Goal: Transaction & Acquisition: Book appointment/travel/reservation

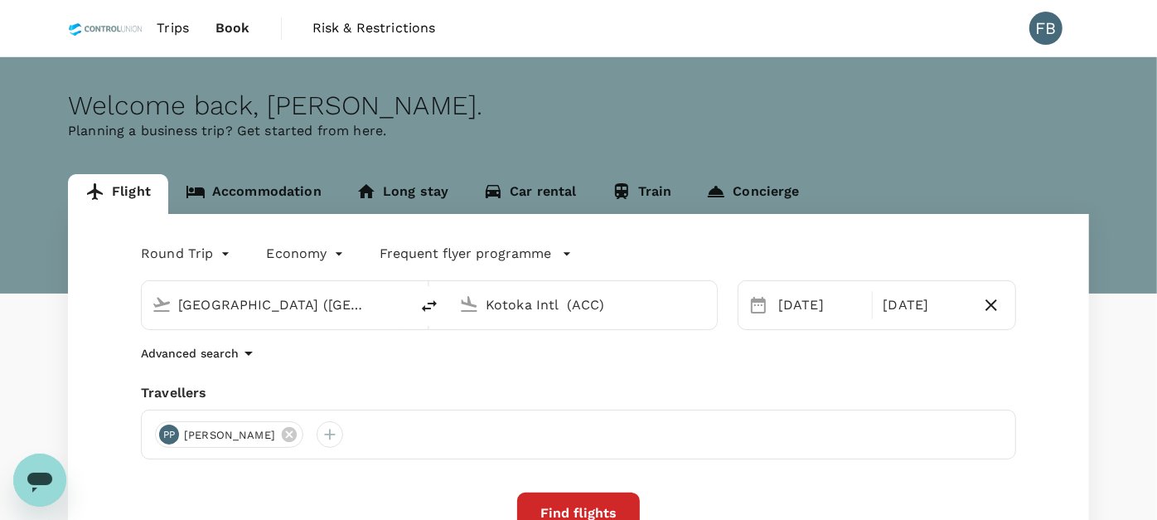
click at [258, 300] on input "[GEOGRAPHIC_DATA] ([GEOGRAPHIC_DATA])" at bounding box center [276, 305] width 196 height 26
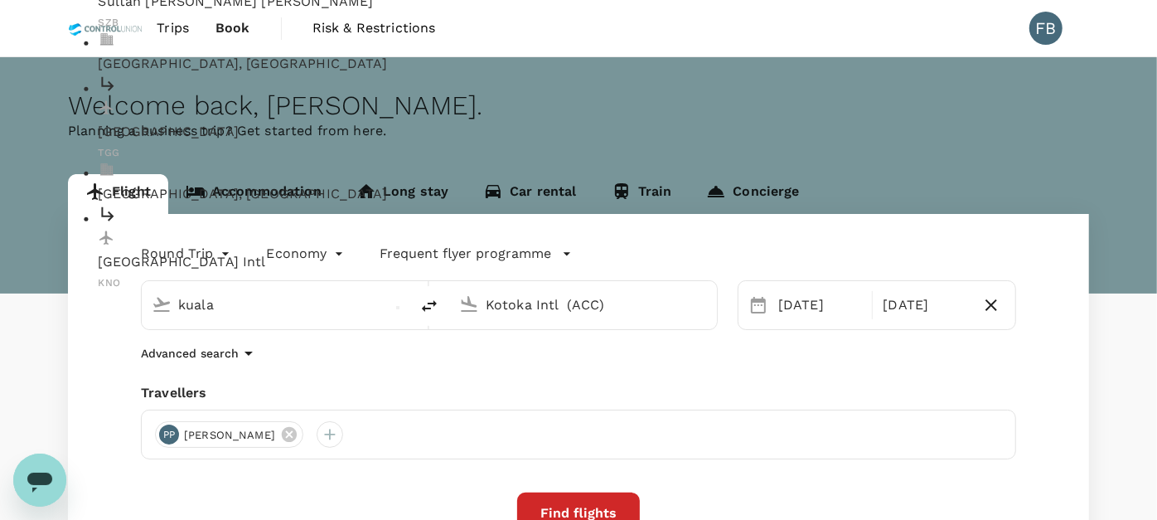
type input "Kuala Lumpur Intl ([GEOGRAPHIC_DATA])"
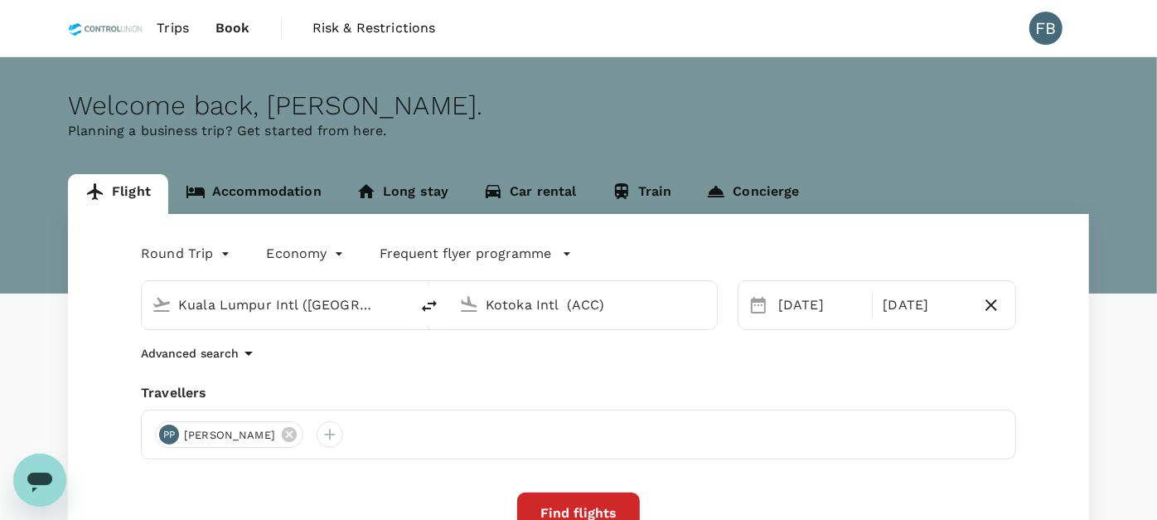
drag, startPoint x: 613, startPoint y: 299, endPoint x: 471, endPoint y: 301, distance: 142.5
click at [471, 301] on div "Kotoka Intl (ACC)" at bounding box center [579, 301] width 254 height 36
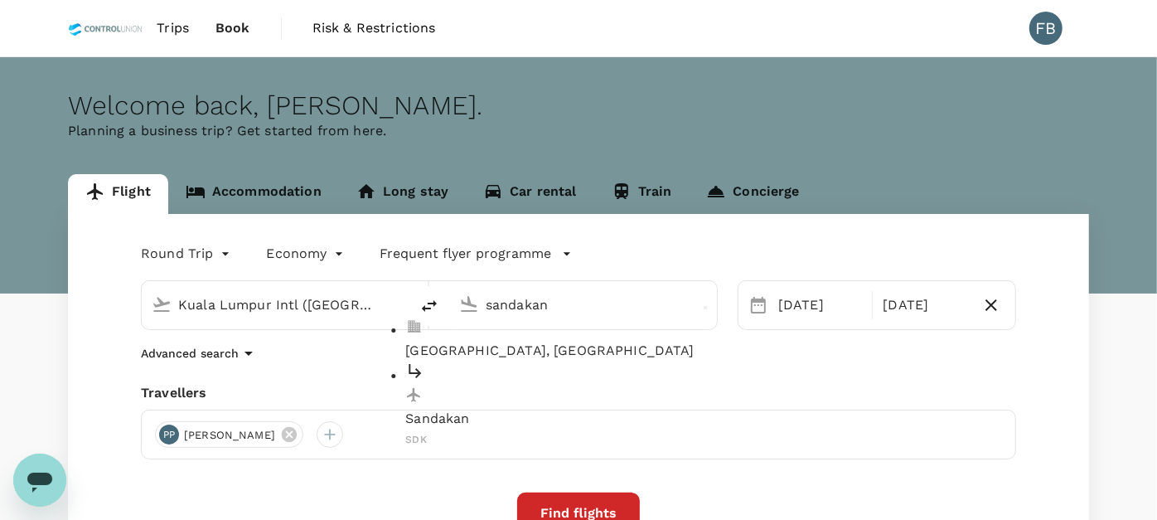
click at [501, 388] on ul "Sandakan, Malaysia Sandakan SDK" at bounding box center [595, 384] width 381 height 130
click at [502, 377] on div "Sandakan SDK" at bounding box center [595, 405] width 381 height 88
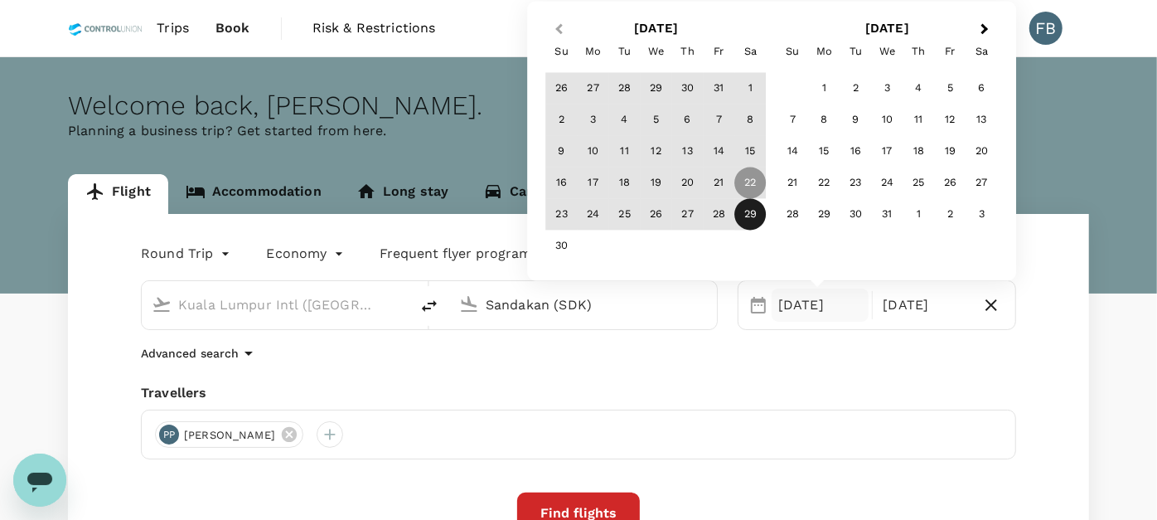
type input "Sandakan (SDK)"
click at [557, 25] on button "Previous Month" at bounding box center [557, 30] width 27 height 27
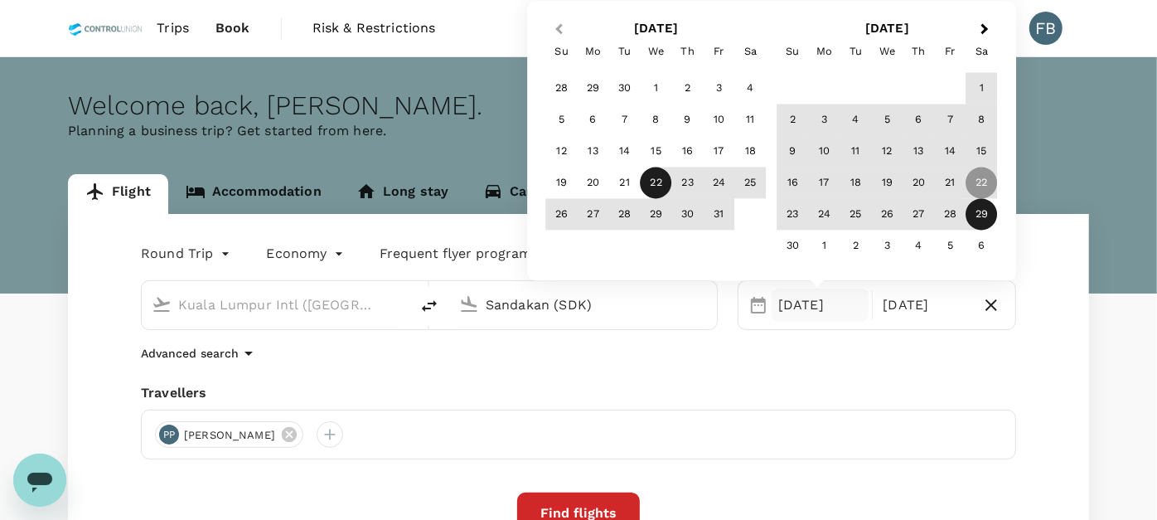
click at [557, 25] on button "Previous Month" at bounding box center [557, 30] width 27 height 27
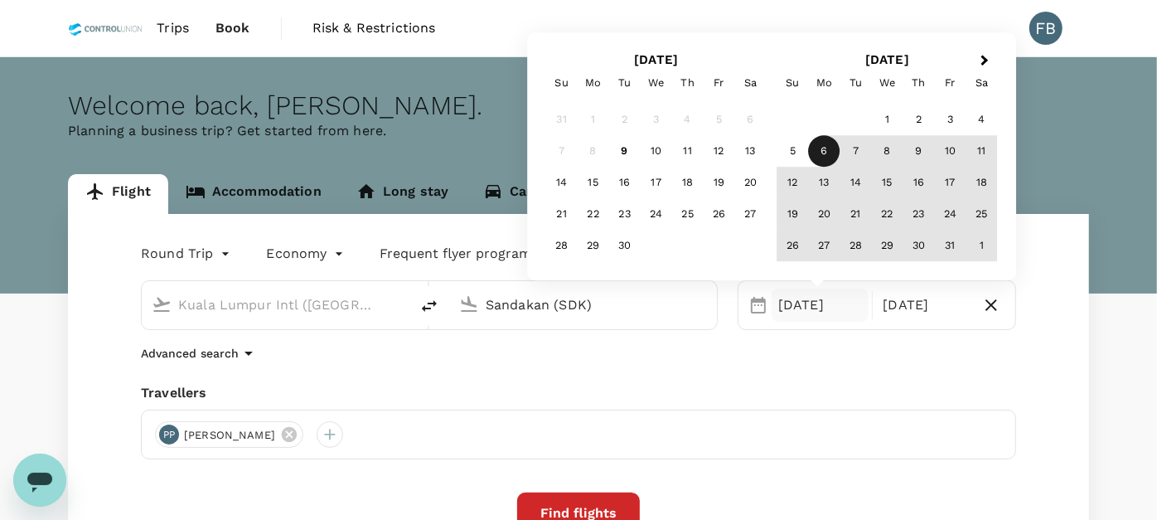
click at [818, 148] on div "6" at bounding box center [823, 151] width 31 height 31
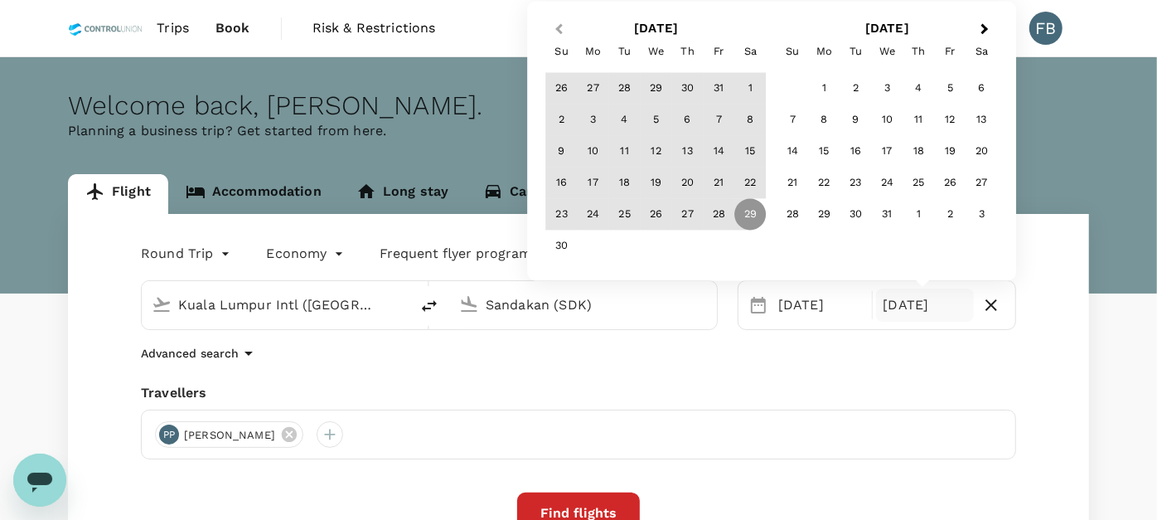
click at [559, 35] on button "Previous Month" at bounding box center [557, 30] width 27 height 27
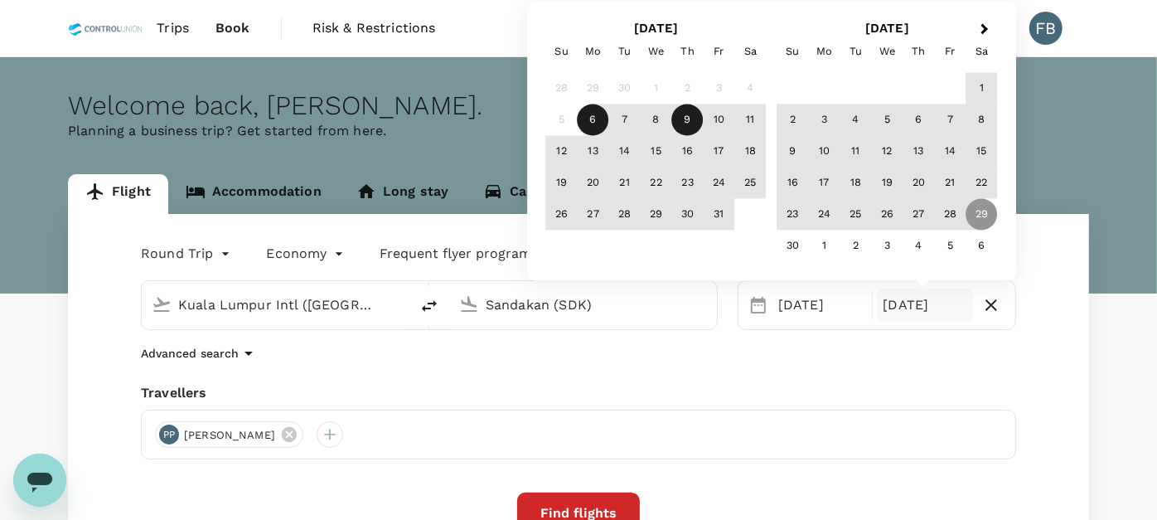
click at [693, 125] on div "9" at bounding box center [687, 119] width 31 height 31
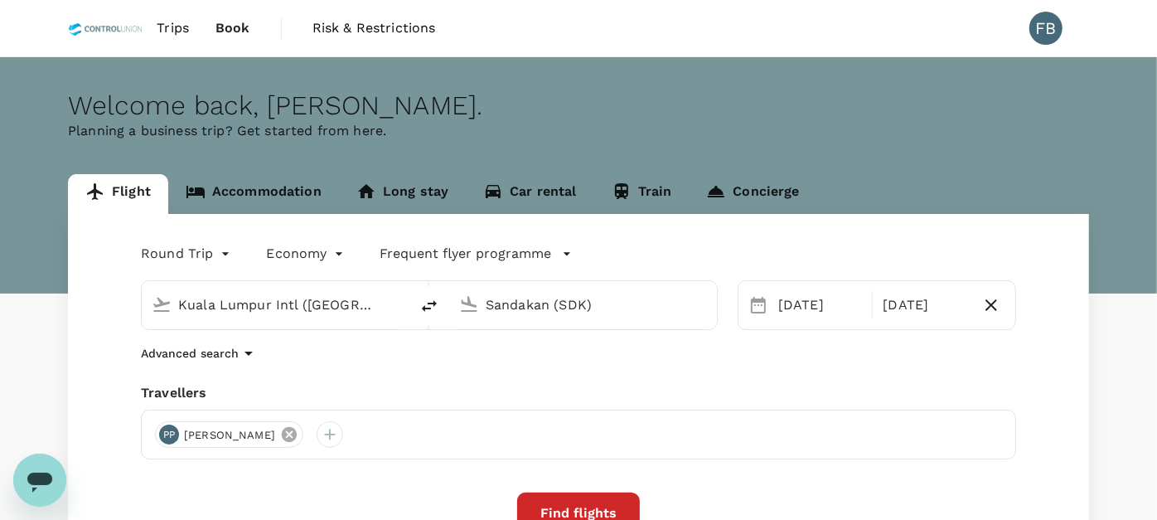
click at [282, 433] on icon at bounding box center [289, 434] width 15 height 15
click at [162, 430] on div at bounding box center [168, 434] width 27 height 27
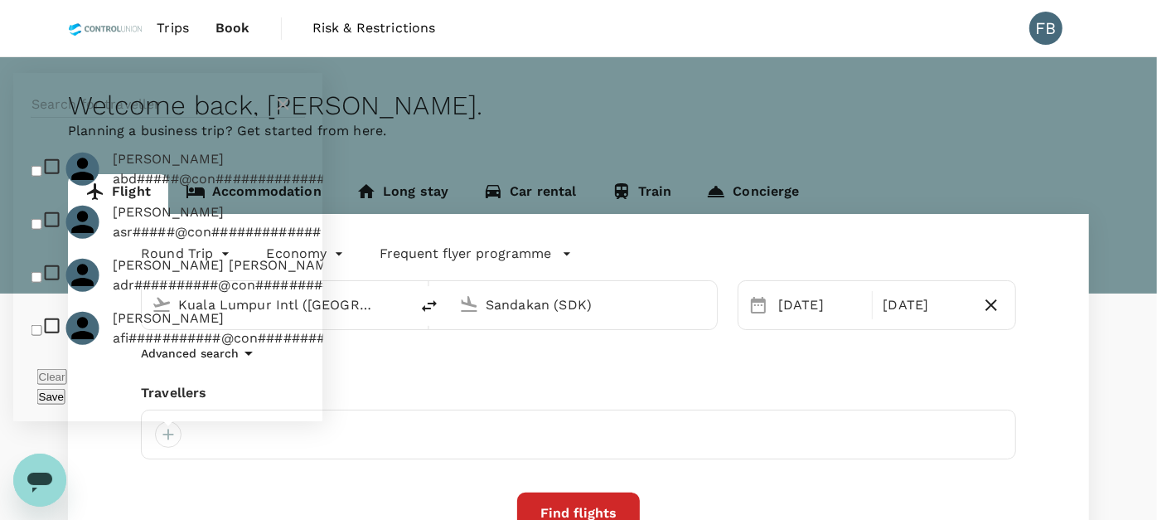
click at [196, 118] on input "text" at bounding box center [148, 104] width 235 height 27
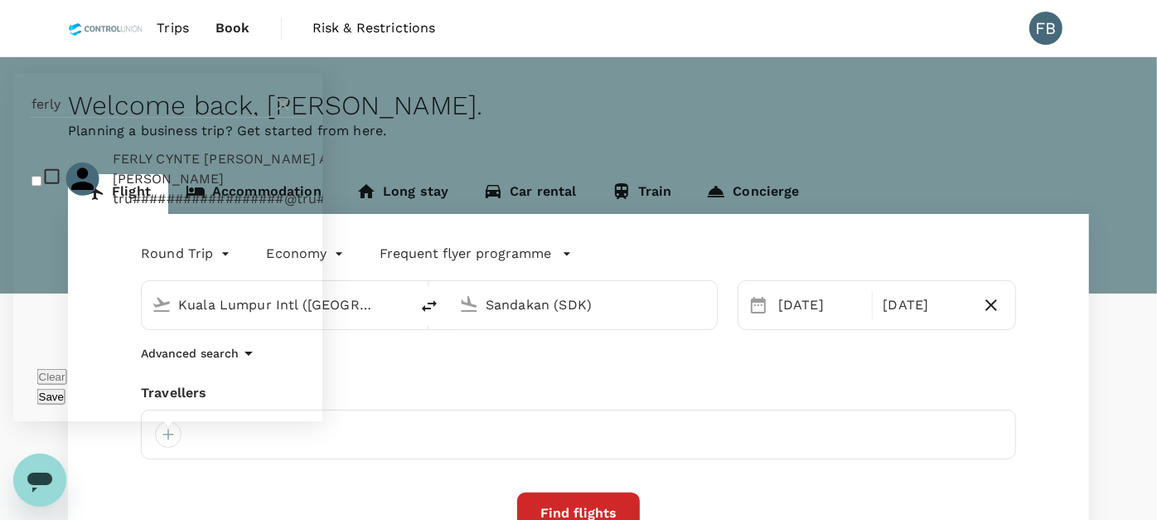
type input "ferly"
click at [36, 186] on input "checkbox" at bounding box center [36, 180] width 11 height 11
checkbox input "true"
click at [65, 401] on button "Save" at bounding box center [51, 397] width 28 height 16
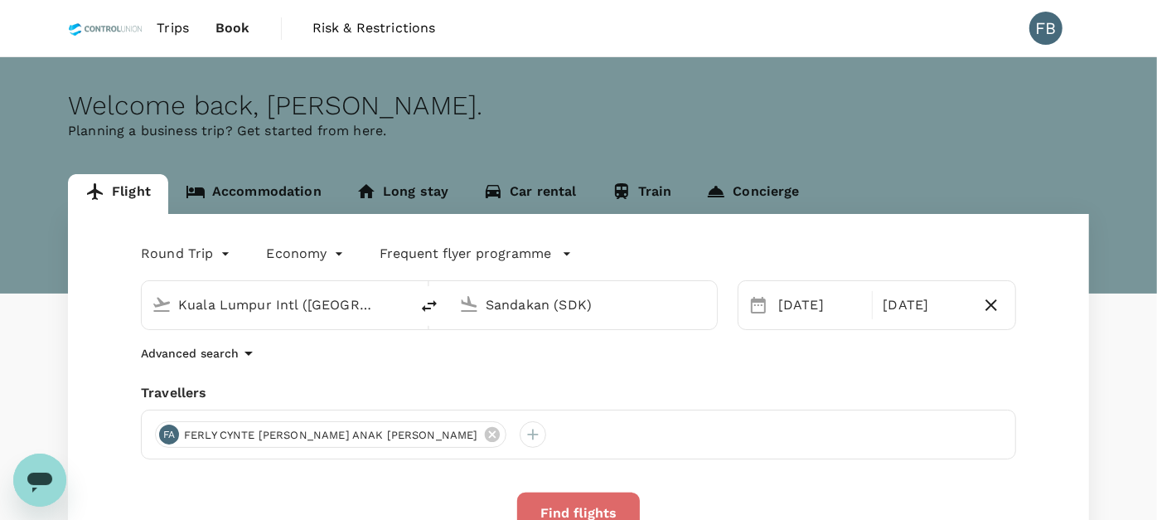
click at [617, 499] on button "Find flights" at bounding box center [578, 512] width 123 height 41
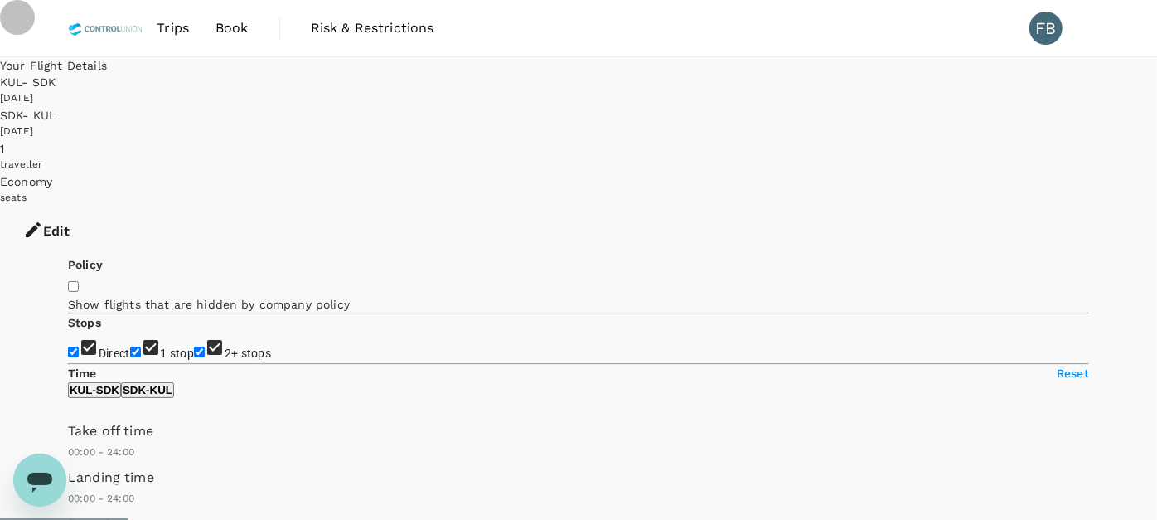
click at [194, 346] on input "2+ stops" at bounding box center [199, 351] width 11 height 11
checkbox input "false"
click at [130, 346] on input "1 stop" at bounding box center [135, 351] width 11 height 11
checkbox input "false"
type input "MYR"
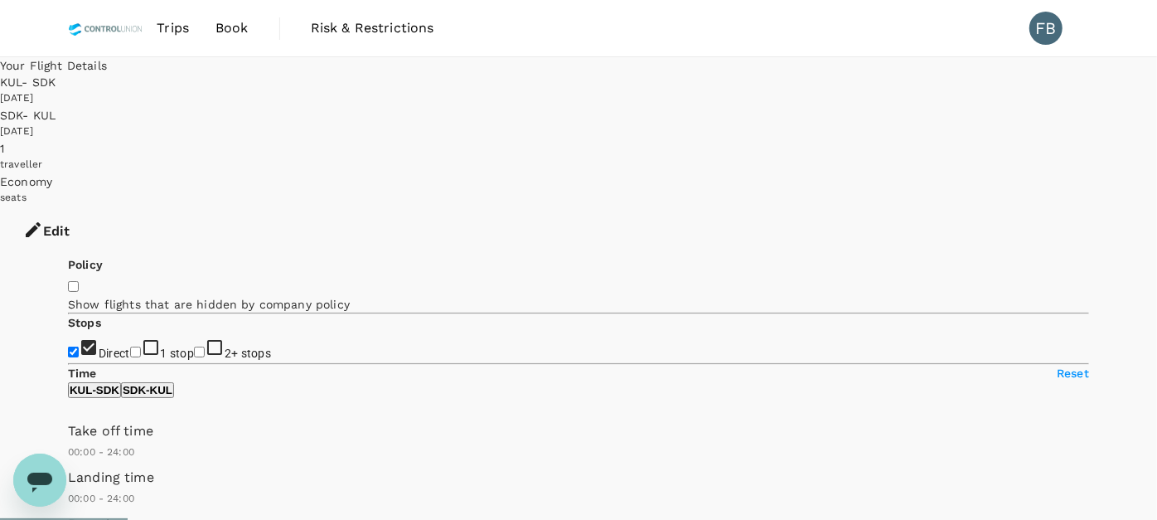
checkbox input "false"
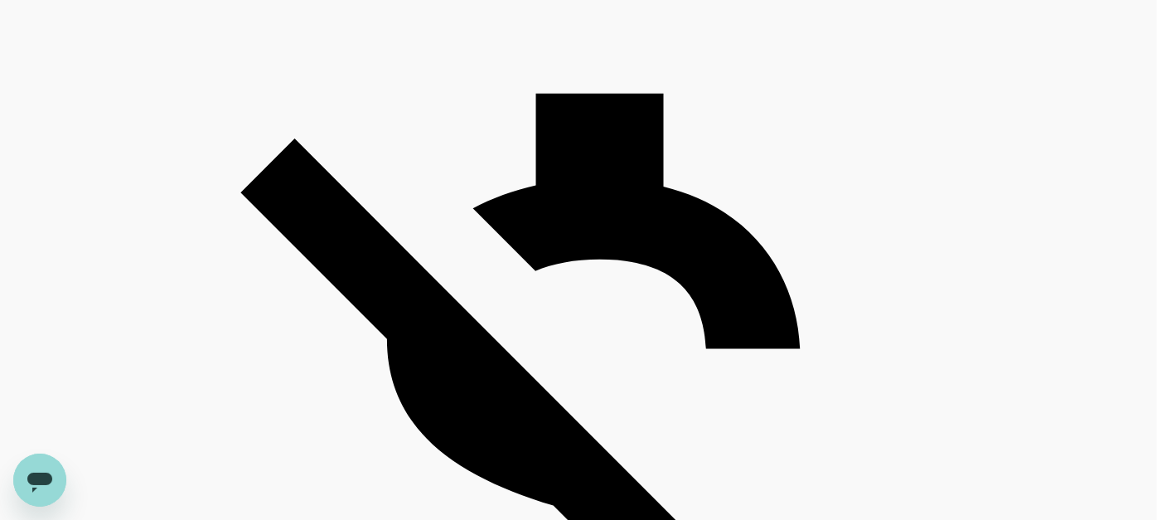
scroll to position [1289, 0]
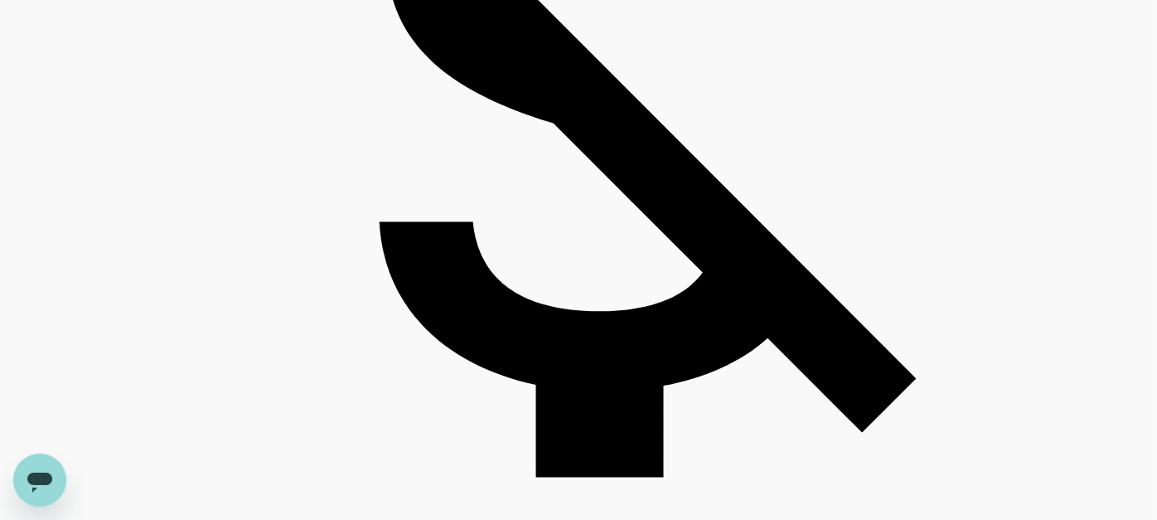
scroll to position [1647, 0]
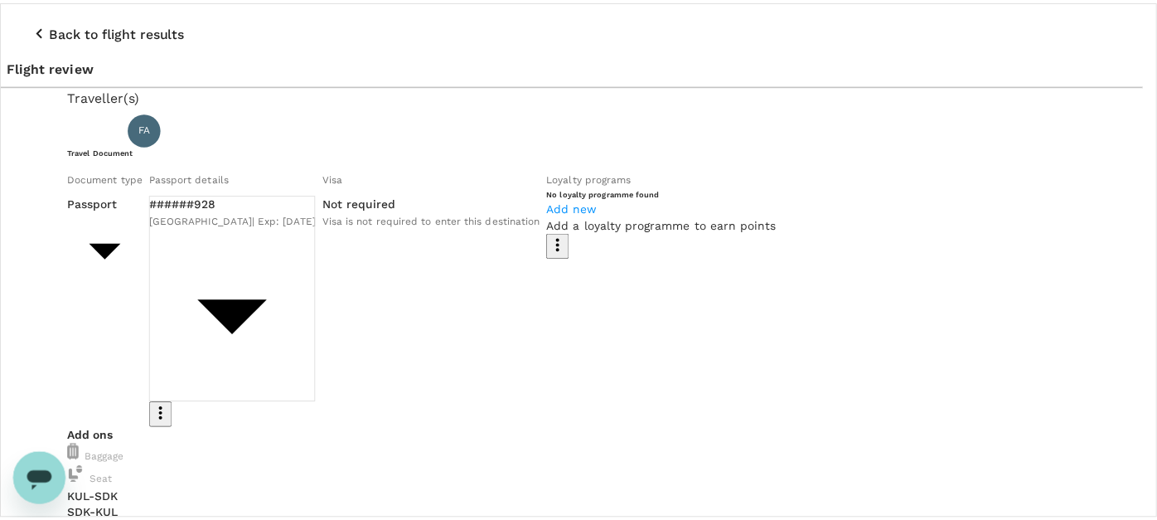
scroll to position [92, 0]
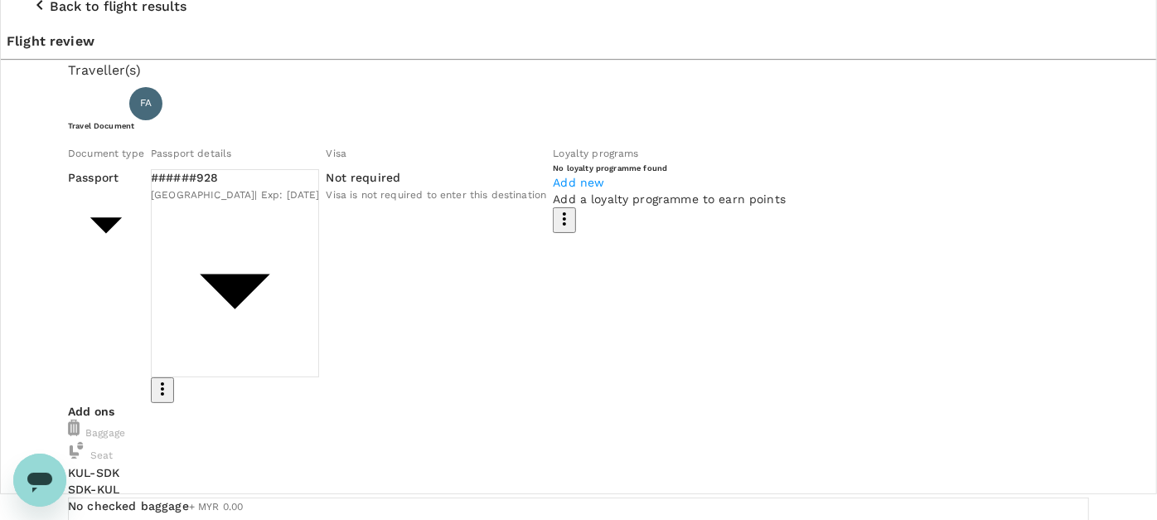
scroll to position [0, 0]
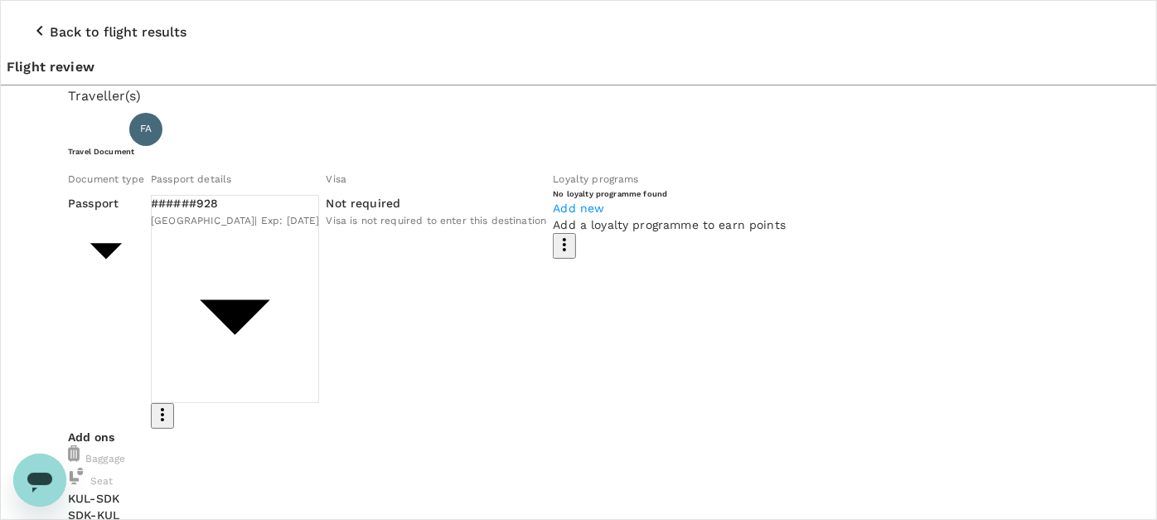
click at [50, 22] on p "Back to flight results" at bounding box center [118, 32] width 137 height 20
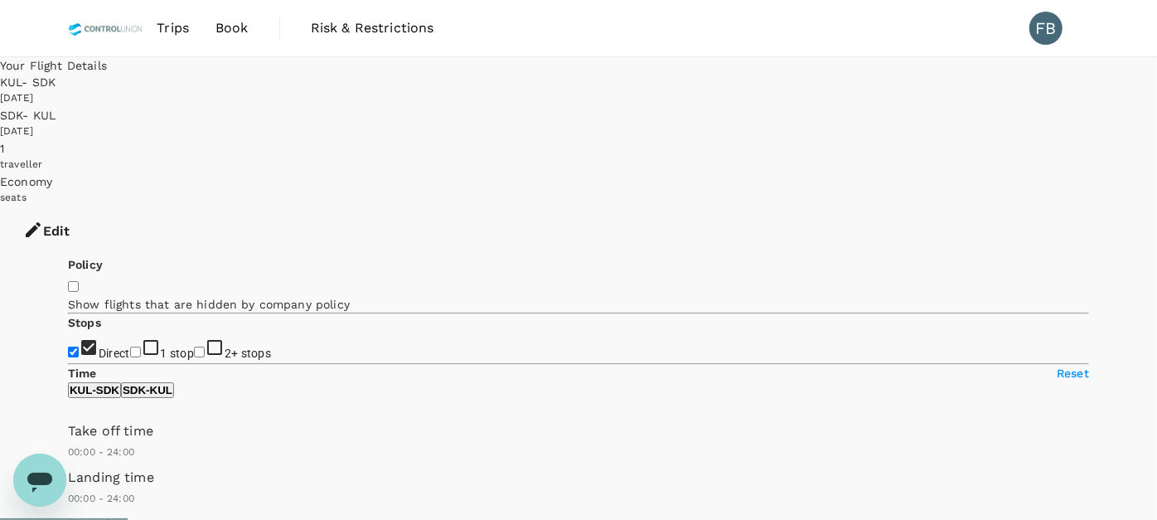
click at [93, 206] on button "Edit" at bounding box center [46, 231] width 93 height 50
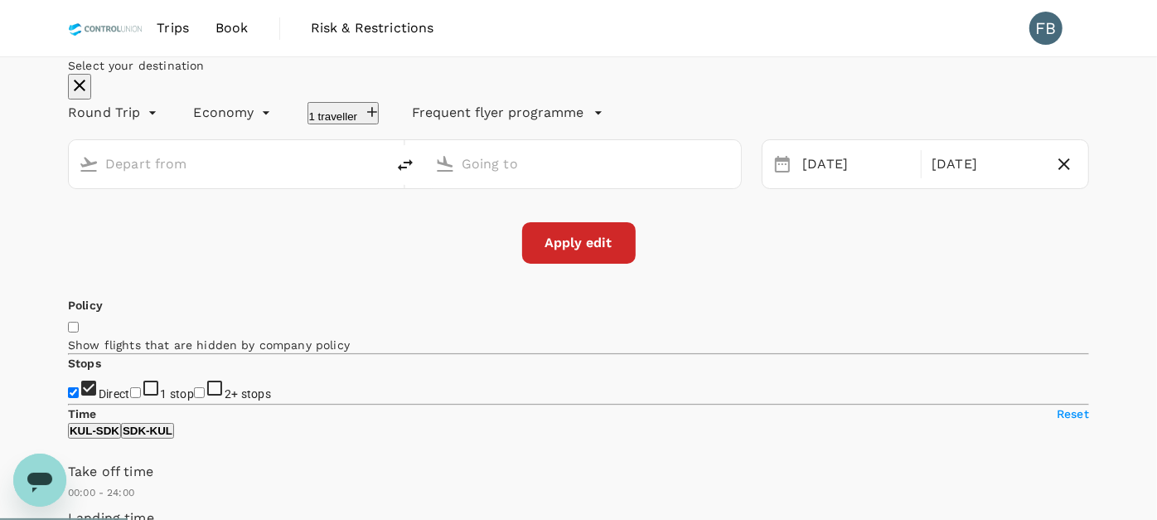
type input "Kuala Lumpur Intl ([GEOGRAPHIC_DATA])"
click at [529, 177] on input "Sandakan (SDK)" at bounding box center [584, 164] width 245 height 26
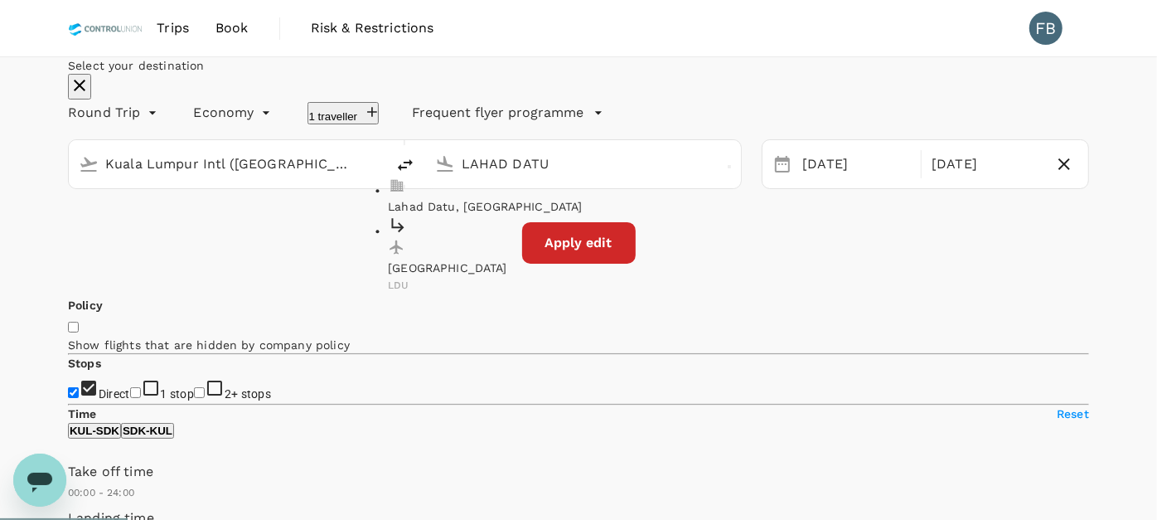
click at [504, 276] on p "[GEOGRAPHIC_DATA]" at bounding box center [578, 267] width 381 height 17
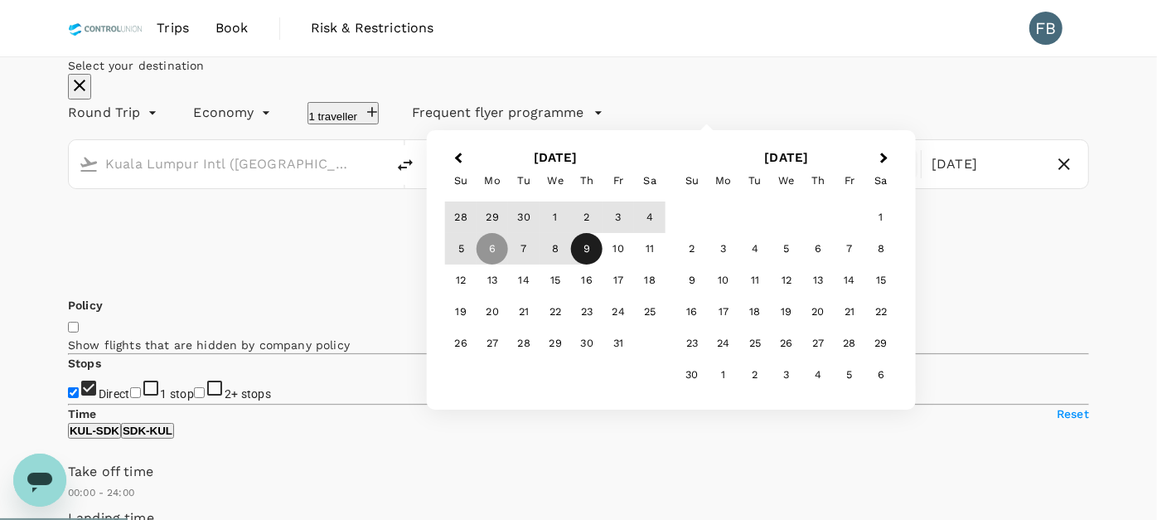
type input "[GEOGRAPHIC_DATA] (LDU)"
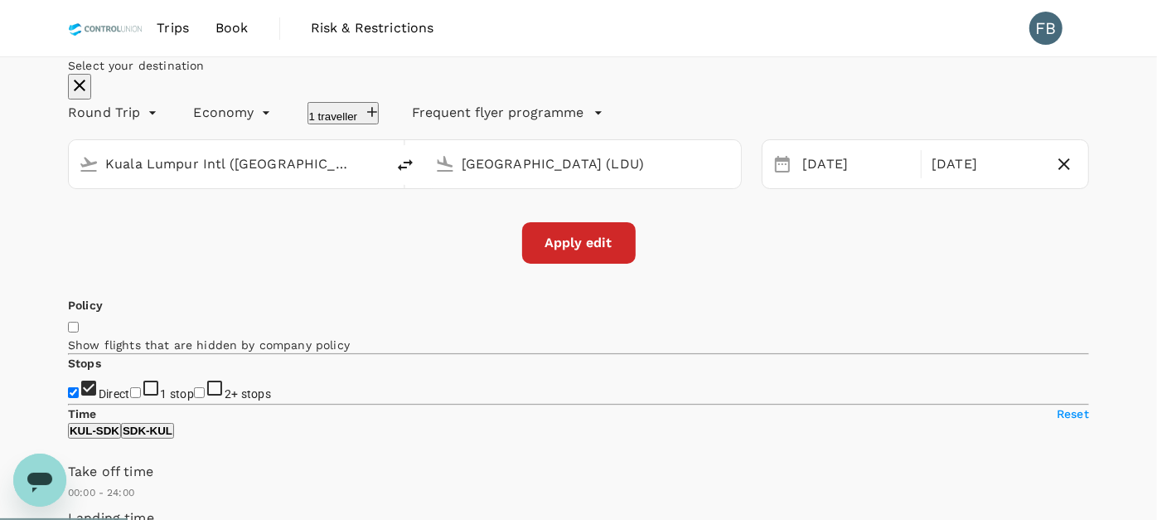
click at [401, 264] on div "Select your destination Round Trip roundtrip Economy economy 1 traveller Freque…" at bounding box center [578, 160] width 1021 height 206
click at [580, 264] on button "Apply edit" at bounding box center [579, 242] width 114 height 41
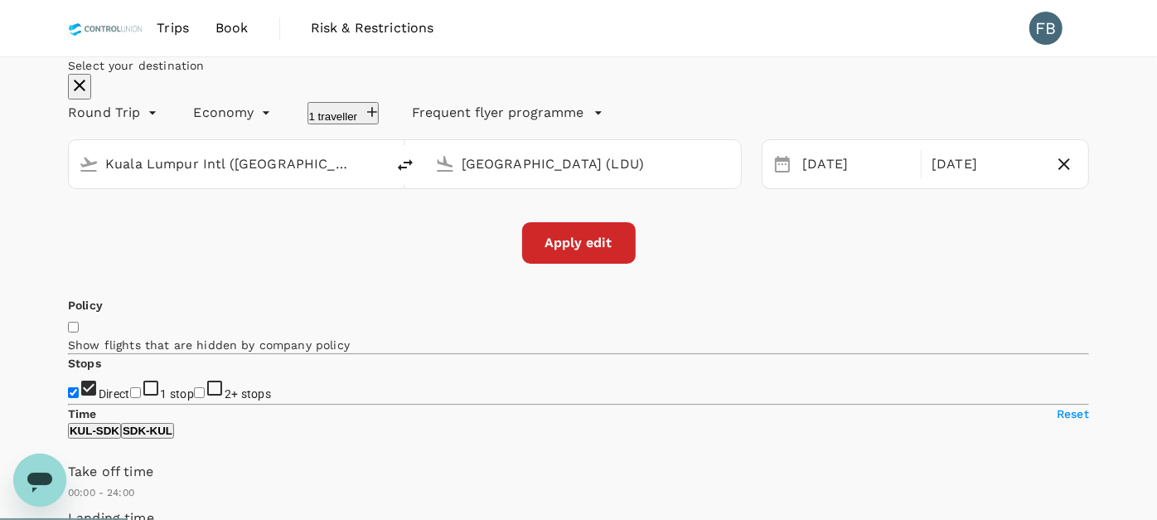
checkbox input "false"
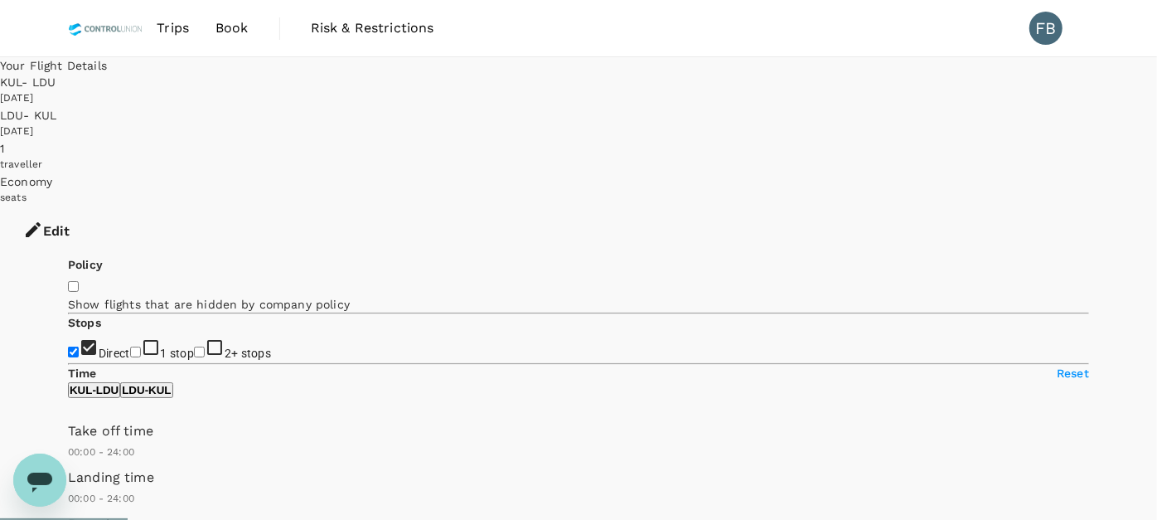
type input "480"
checkbox input "true"
